Goal: Task Accomplishment & Management: Manage account settings

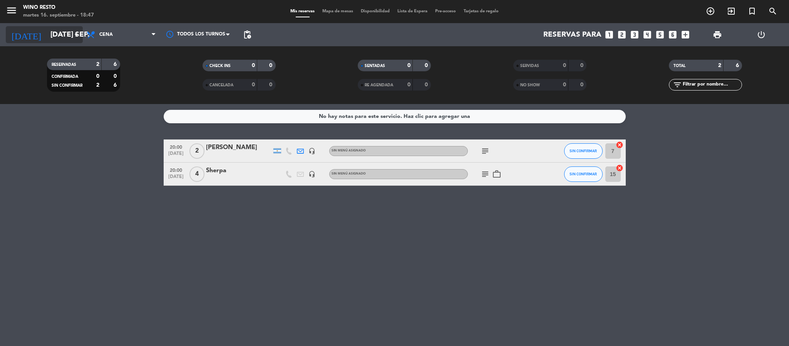
click at [75, 37] on icon "arrow_drop_down" at bounding box center [76, 34] width 9 height 9
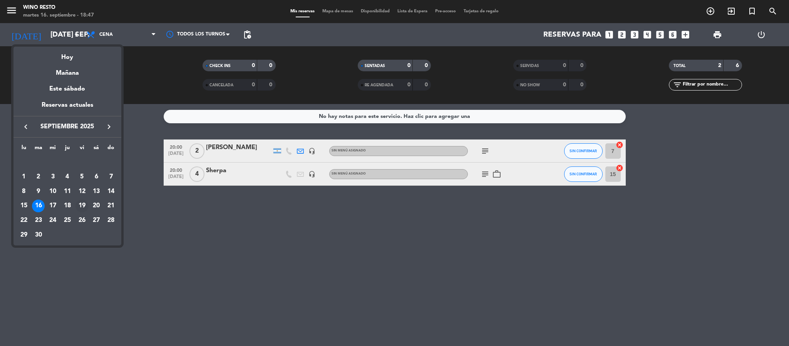
click at [84, 204] on div "19" at bounding box center [81, 205] width 13 height 13
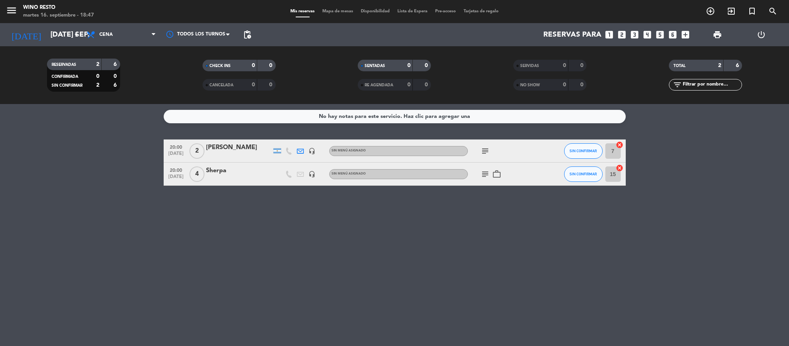
type input "vie. [DATE]"
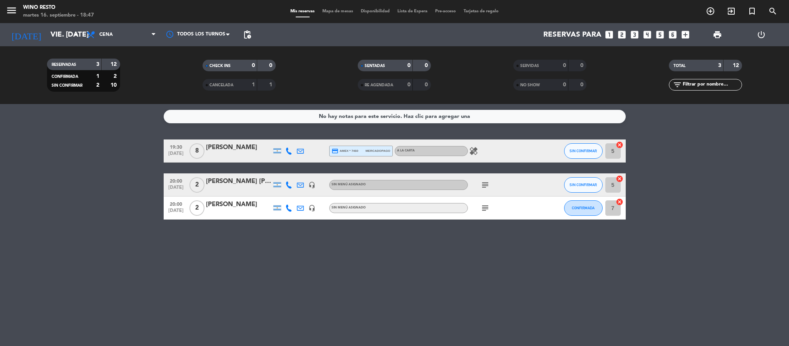
click at [621, 35] on icon "looks_two" at bounding box center [622, 35] width 10 height 10
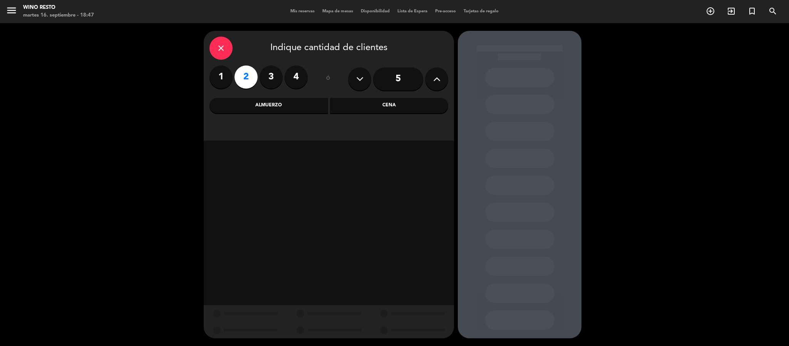
click at [410, 104] on div "Cena" at bounding box center [389, 105] width 119 height 15
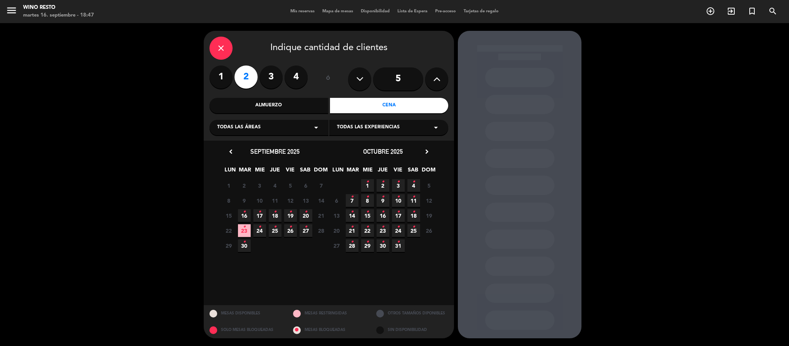
click at [289, 216] on icon "•" at bounding box center [290, 212] width 3 height 12
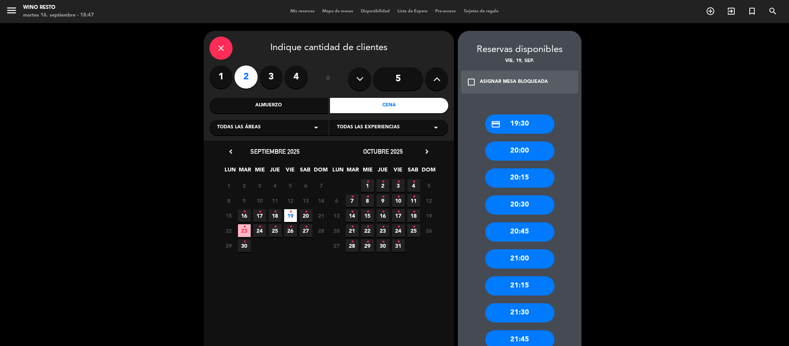
click at [539, 154] on div "20:00" at bounding box center [519, 150] width 69 height 19
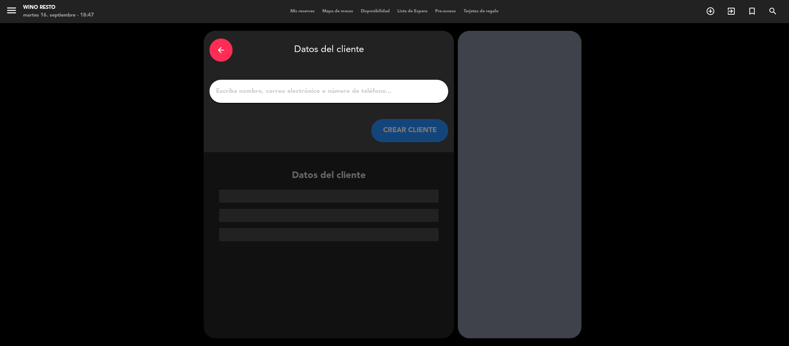
click at [352, 91] on input "1" at bounding box center [328, 91] width 227 height 11
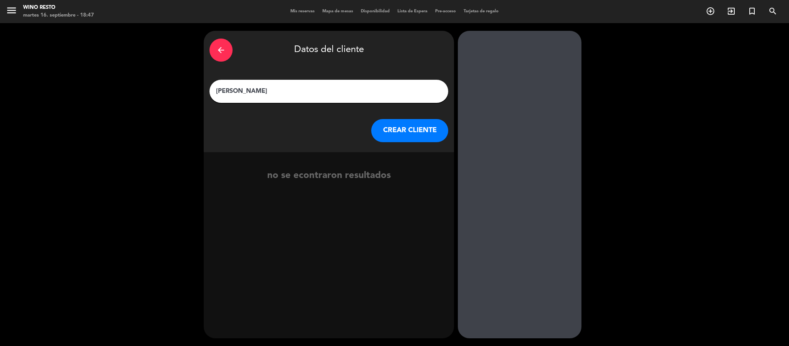
type input "[PERSON_NAME]"
click at [431, 135] on button "CREAR CLIENTE" at bounding box center [409, 130] width 77 height 23
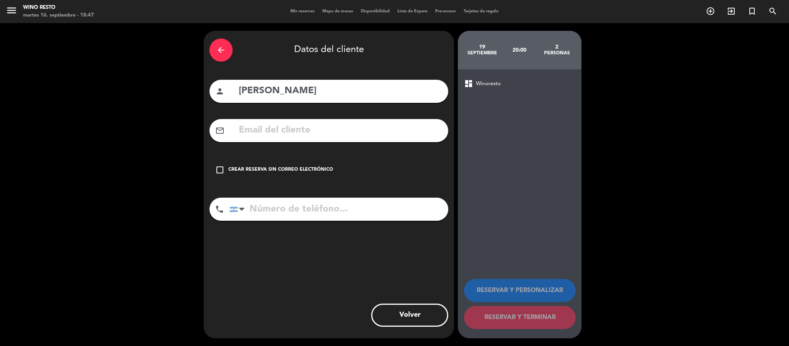
click at [370, 131] on input "text" at bounding box center [340, 130] width 204 height 16
paste input "[PERSON_NAME][EMAIL_ADDRESS][DOMAIN_NAME]"
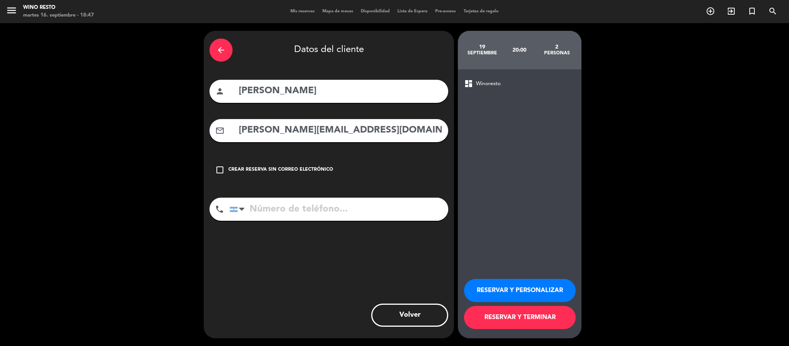
type input "[PERSON_NAME][EMAIL_ADDRESS][DOMAIN_NAME]"
click at [294, 203] on input "tel" at bounding box center [338, 208] width 219 height 23
paste input "1154676763"
type input "1154676763"
click at [550, 317] on button "RESERVAR Y TERMINAR" at bounding box center [520, 317] width 112 height 23
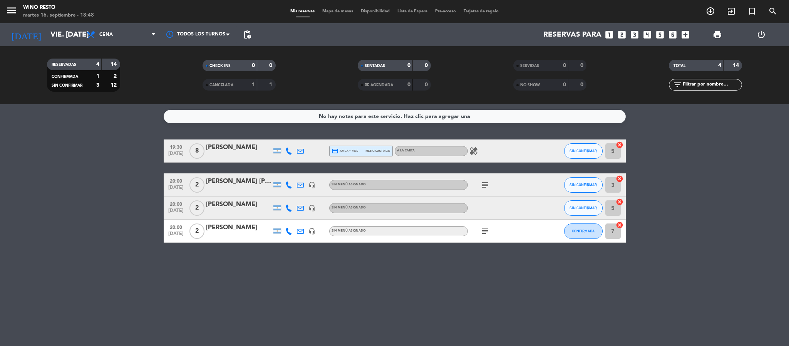
click at [245, 204] on div "[PERSON_NAME]" at bounding box center [238, 204] width 65 height 10
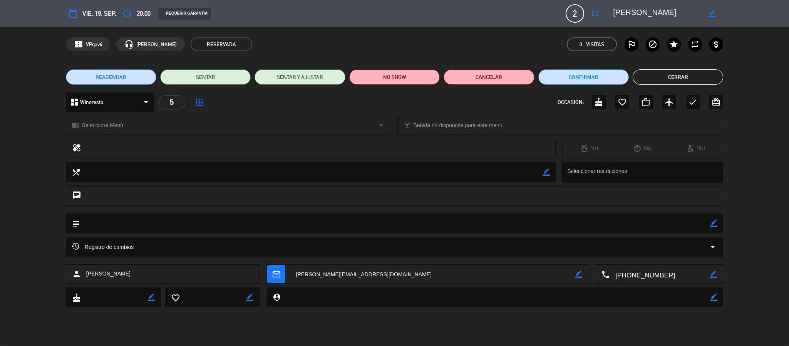
click at [714, 221] on icon "border_color" at bounding box center [713, 222] width 7 height 7
type textarea "Big Box Wine bar"
click at [714, 221] on icon at bounding box center [713, 222] width 7 height 7
click at [690, 67] on div "REAGENDAR SENTAR SENTAR Y AJUSTAR NO SHOW Cancelar Confirmar Cerrar" at bounding box center [394, 77] width 789 height 31
click at [688, 77] on button "Cerrar" at bounding box center [678, 76] width 90 height 15
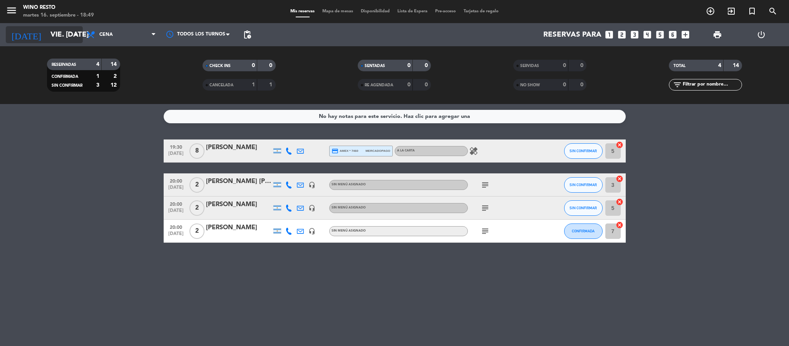
click at [73, 32] on icon "arrow_drop_down" at bounding box center [76, 34] width 9 height 9
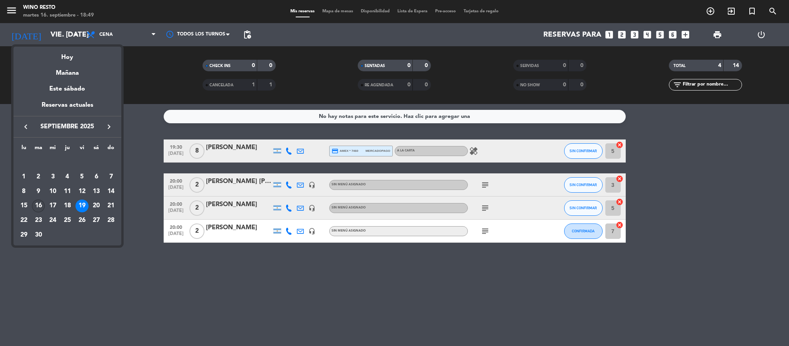
click at [38, 206] on div "16" at bounding box center [38, 205] width 13 height 13
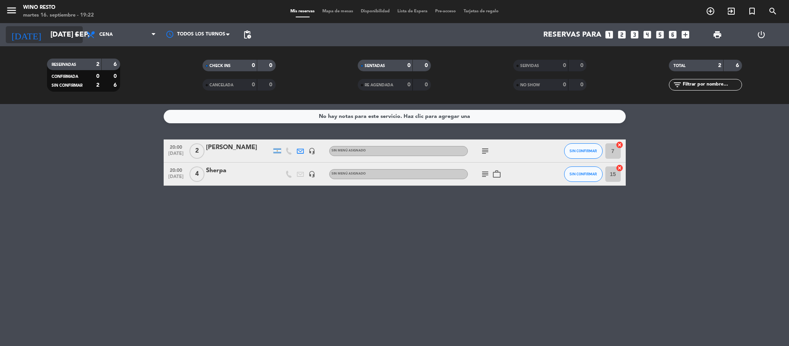
click at [74, 31] on icon "arrow_drop_down" at bounding box center [76, 34] width 9 height 9
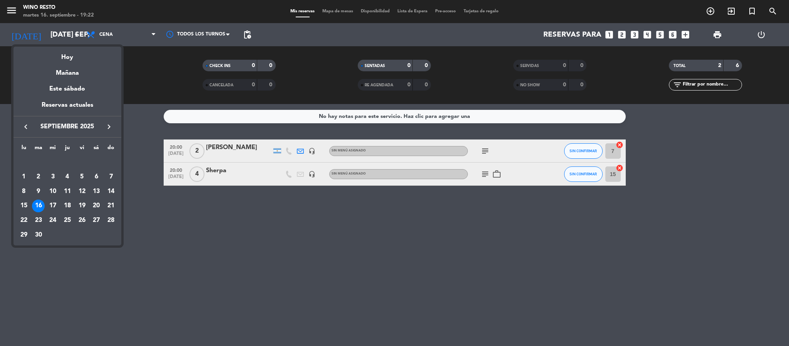
click at [110, 132] on button "keyboard_arrow_right" at bounding box center [109, 127] width 14 height 10
click at [54, 191] on div "8" at bounding box center [52, 191] width 13 height 13
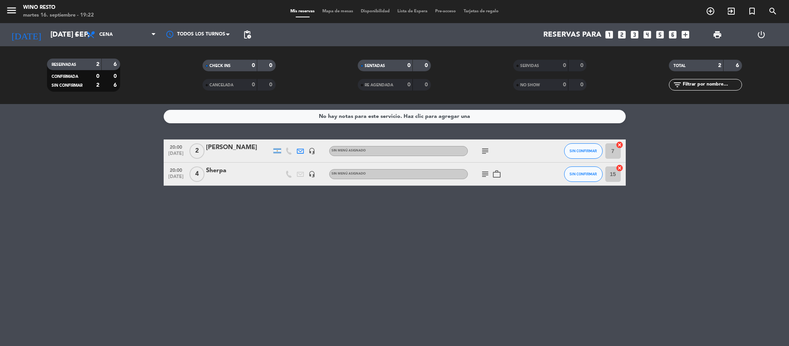
type input "mié. [DATE]"
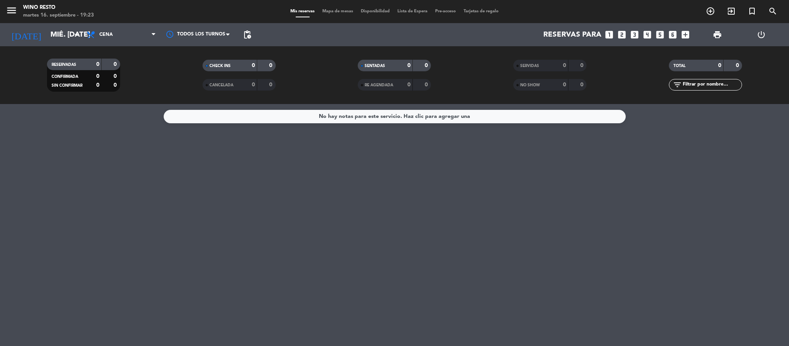
click at [619, 34] on icon "looks_two" at bounding box center [622, 35] width 10 height 10
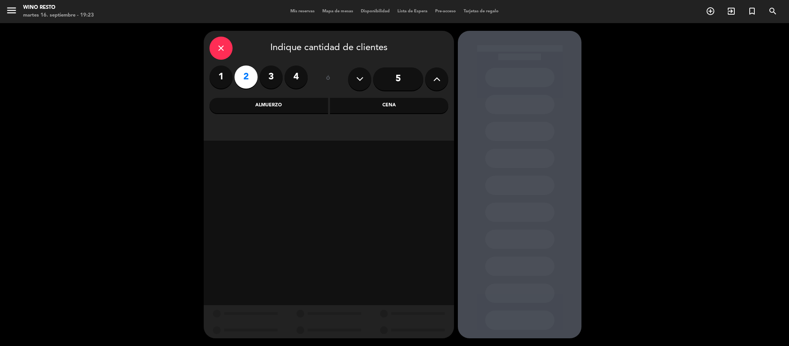
click at [407, 100] on div "Cena" at bounding box center [389, 105] width 119 height 15
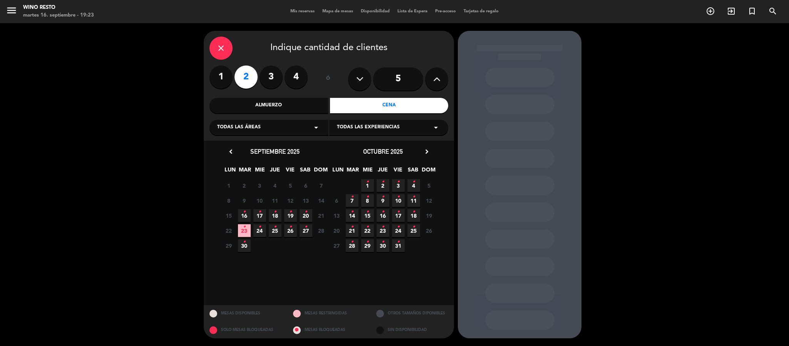
click at [366, 200] on icon "•" at bounding box center [367, 197] width 3 height 12
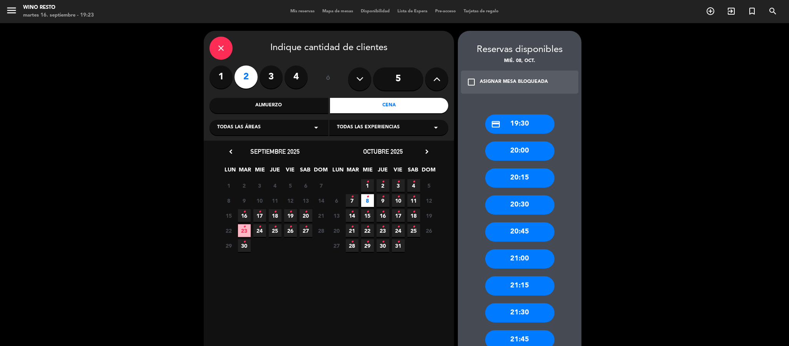
click at [506, 156] on div "20:00" at bounding box center [519, 150] width 69 height 19
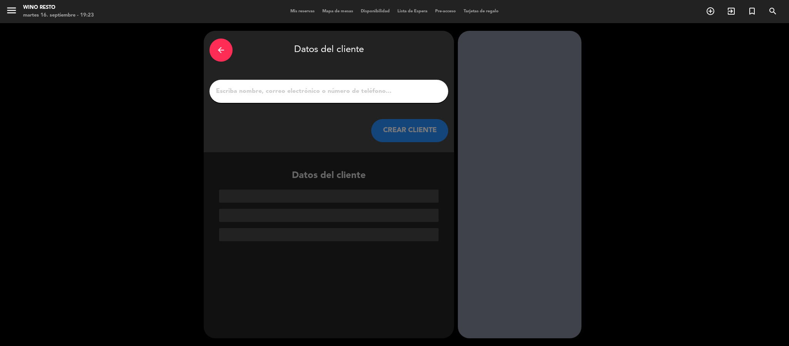
click at [336, 89] on input "1" at bounding box center [328, 91] width 227 height 11
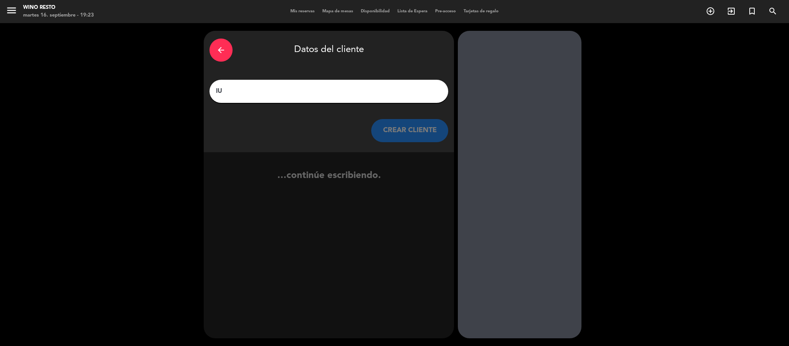
type input "l"
type input "[DATE][PERSON_NAME]"
click at [396, 124] on button "CREAR CLIENTE" at bounding box center [409, 130] width 77 height 23
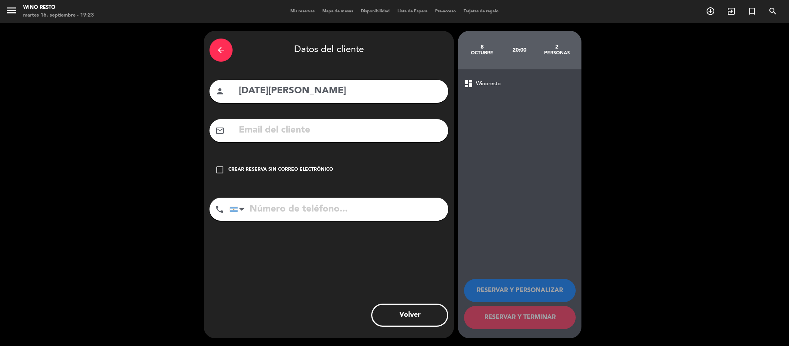
click at [380, 126] on input "text" at bounding box center [340, 130] width 204 height 16
click at [293, 137] on input "text" at bounding box center [340, 130] width 204 height 16
paste input "[EMAIL_ADDRESS][DOMAIN_NAME]"
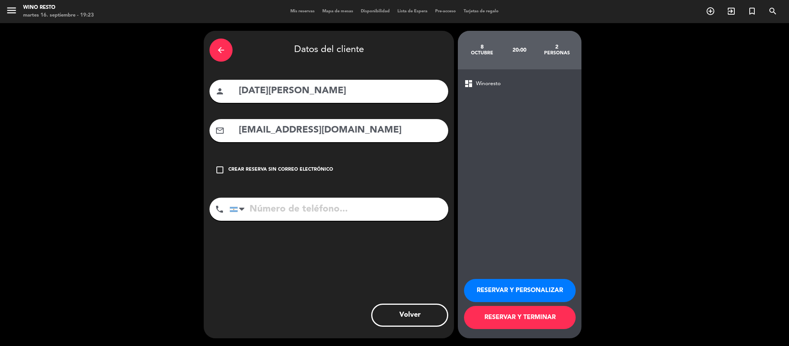
type input "[EMAIL_ADDRESS][DOMAIN_NAME]"
click at [273, 207] on input "tel" at bounding box center [338, 208] width 219 height 23
paste input "1137770310"
type input "1137770310"
click at [499, 320] on button "RESERVAR Y TERMINAR" at bounding box center [520, 317] width 112 height 23
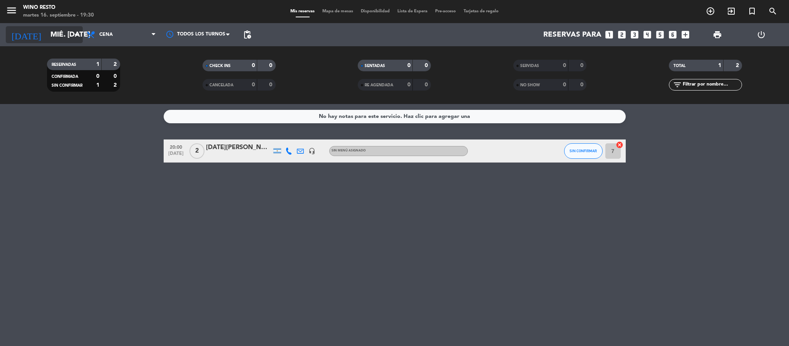
click at [79, 32] on icon "arrow_drop_down" at bounding box center [76, 34] width 9 height 9
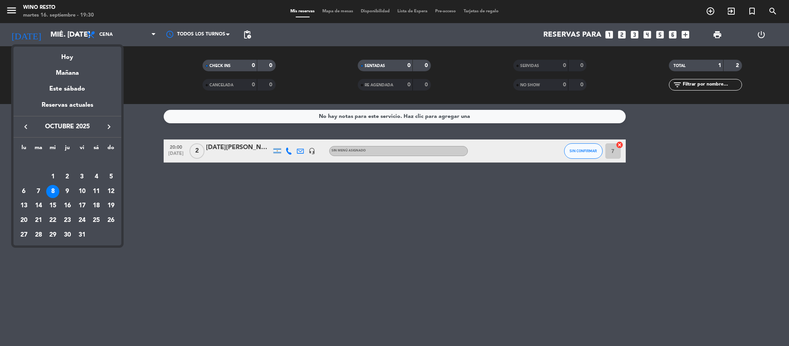
click at [26, 127] on icon "keyboard_arrow_left" at bounding box center [25, 126] width 9 height 9
click at [39, 204] on div "16" at bounding box center [38, 205] width 13 height 13
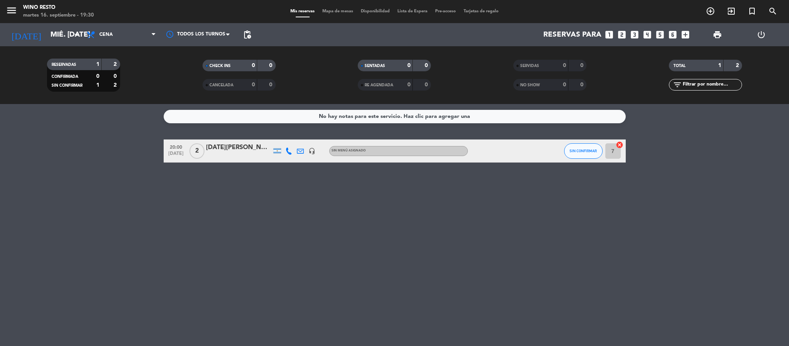
type input "[DATE] sep."
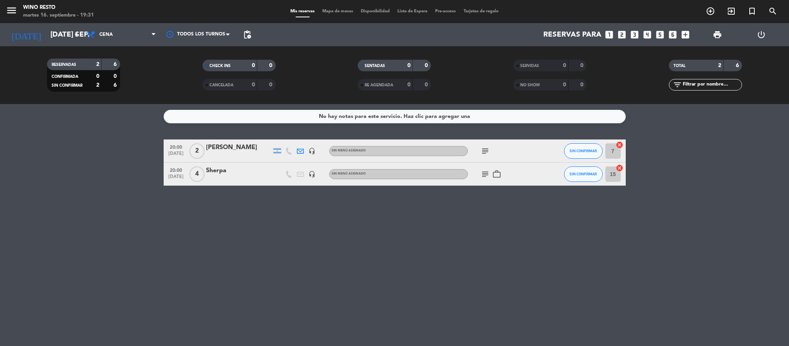
click at [487, 156] on div "subject" at bounding box center [502, 150] width 69 height 23
click at [487, 149] on icon "subject" at bounding box center [484, 150] width 9 height 9
click at [229, 148] on div "[PERSON_NAME]" at bounding box center [238, 147] width 65 height 10
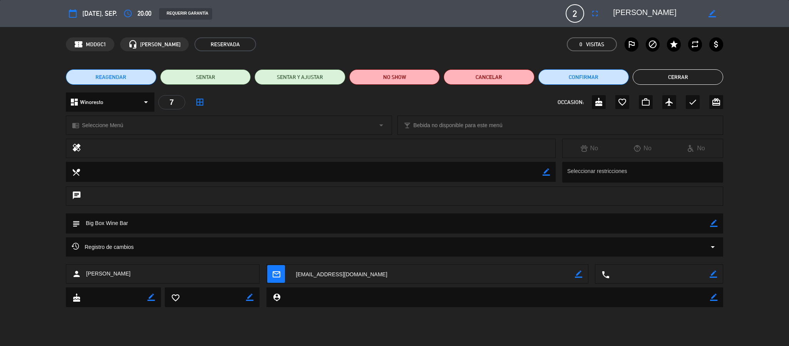
click at [73, 11] on icon "calendar_today" at bounding box center [72, 13] width 9 height 9
click at [71, 13] on icon "calendar_today" at bounding box center [72, 13] width 9 height 9
click at [74, 15] on icon "calendar_today" at bounding box center [72, 13] width 9 height 9
click at [74, 13] on icon "calendar_today" at bounding box center [72, 13] width 9 height 9
click at [90, 14] on span "[DATE], sep." at bounding box center [99, 13] width 35 height 11
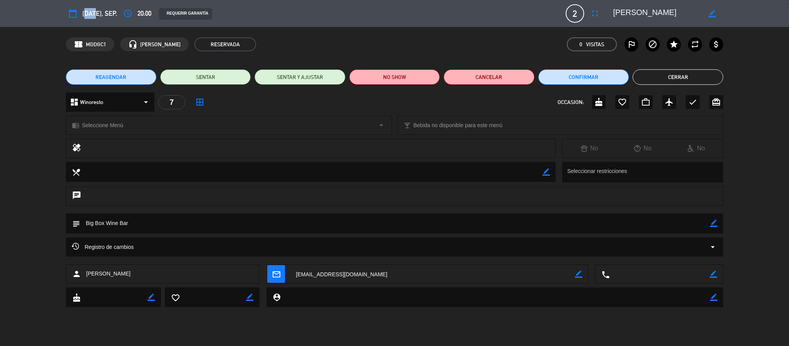
click at [90, 14] on span "[DATE], sep." at bounding box center [99, 13] width 35 height 11
click at [713, 15] on icon "border_color" at bounding box center [711, 13] width 7 height 7
click at [713, 15] on icon at bounding box center [711, 13] width 7 height 7
click at [130, 10] on icon "access_time" at bounding box center [127, 13] width 9 height 9
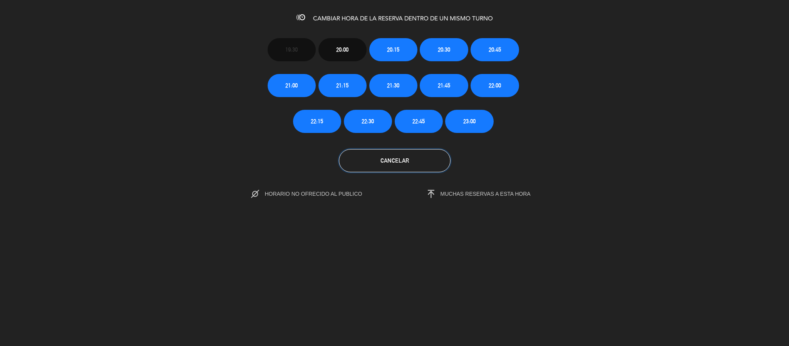
click at [374, 163] on button "Cancelar" at bounding box center [395, 160] width 112 height 23
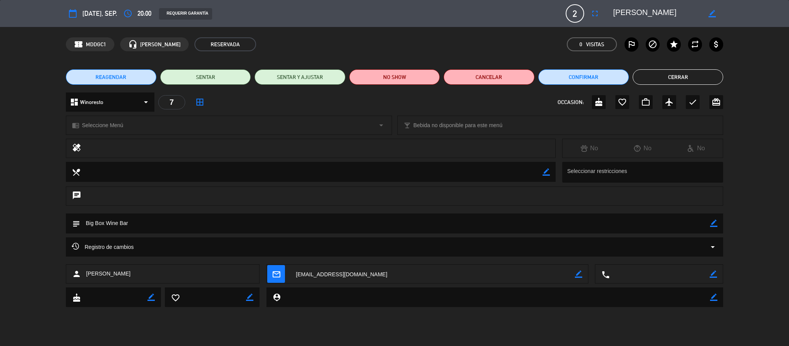
click at [97, 14] on span "[DATE], sep." at bounding box center [99, 13] width 35 height 11
click at [75, 12] on icon "calendar_today" at bounding box center [72, 13] width 9 height 9
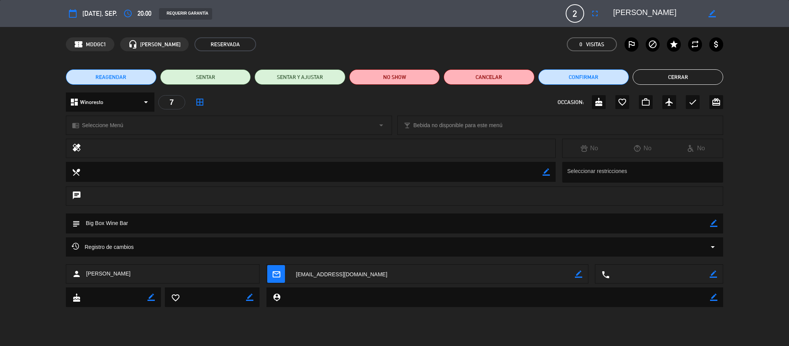
click at [75, 12] on icon "calendar_today" at bounding box center [72, 13] width 9 height 9
click at [94, 72] on button "REAGENDAR" at bounding box center [111, 76] width 90 height 15
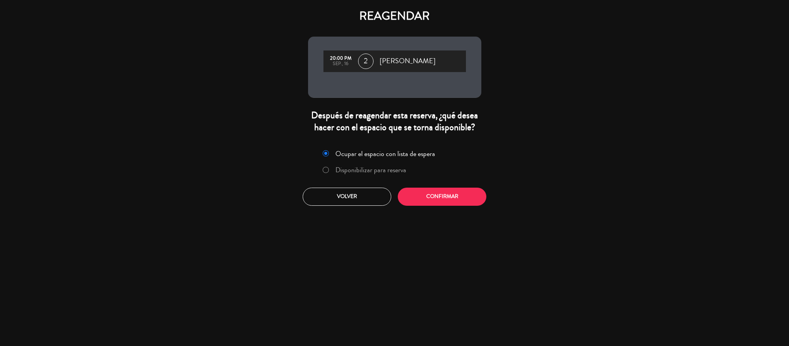
click at [337, 166] on label "Disponibilizar para reserva" at bounding box center [370, 169] width 71 height 7
click at [426, 194] on button "Confirmar" at bounding box center [442, 196] width 89 height 18
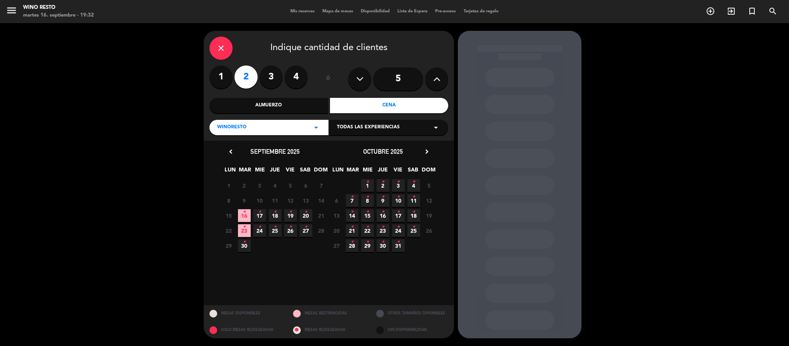
click at [258, 216] on icon "•" at bounding box center [259, 212] width 3 height 12
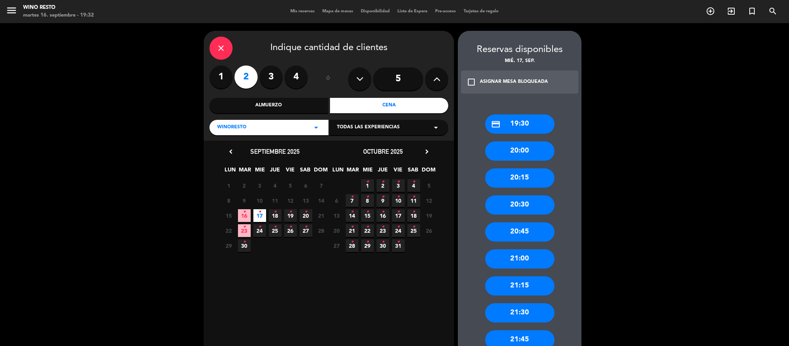
click at [520, 152] on div "20:00" at bounding box center [519, 150] width 69 height 19
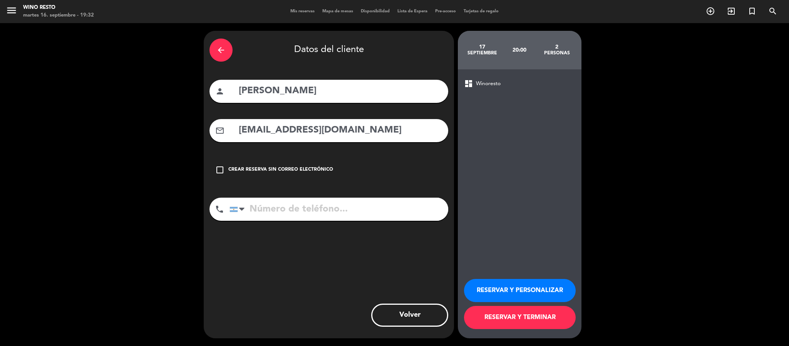
click at [526, 322] on button "RESERVAR Y TERMINAR" at bounding box center [520, 317] width 112 height 23
